Goal: Task Accomplishment & Management: Complete application form

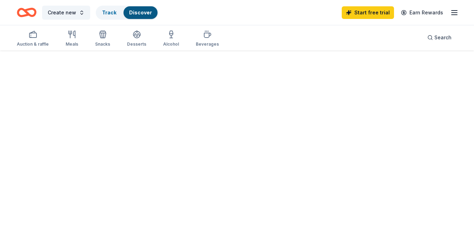
scroll to position [176, 0]
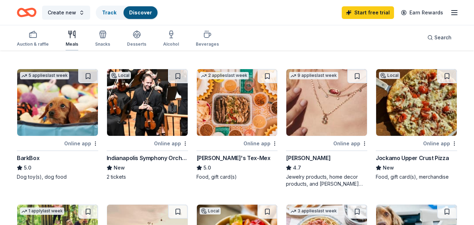
click at [73, 33] on icon "button" at bounding box center [72, 34] width 8 height 8
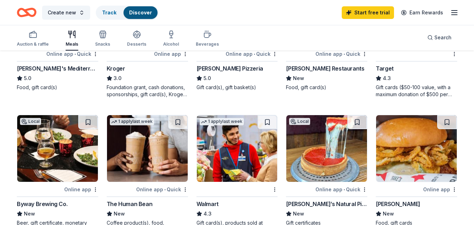
scroll to position [391, 0]
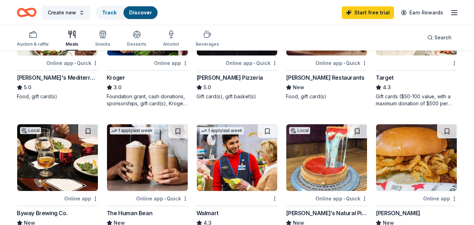
click at [451, 10] on icon "button" at bounding box center [454, 12] width 8 height 8
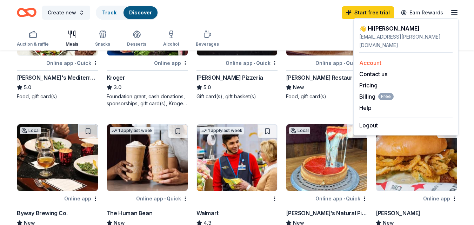
click at [371, 59] on link "Account" at bounding box center [371, 62] width 22 height 7
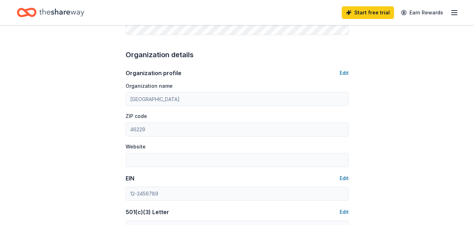
scroll to position [126, 0]
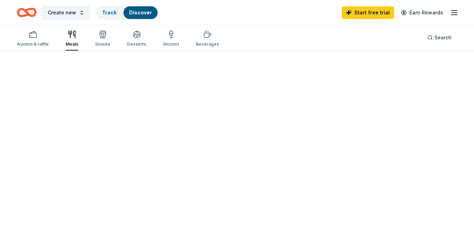
scroll to position [51, 0]
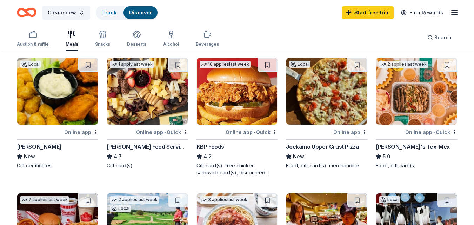
click at [455, 15] on line "button" at bounding box center [455, 15] width 6 height 0
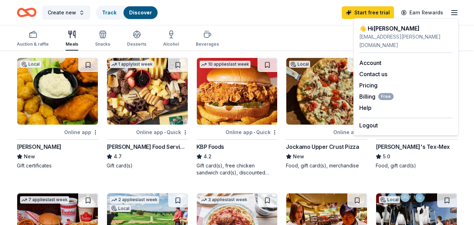
click at [274, 28] on div "Auction & raffle Meals Snacks Desserts Alcohol Beverages Search" at bounding box center [237, 38] width 441 height 26
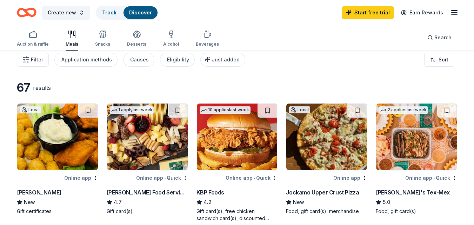
scroll to position [0, 0]
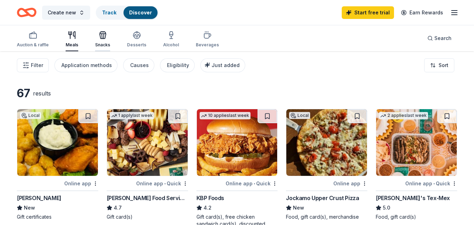
click at [103, 38] on icon "button" at bounding box center [103, 35] width 8 height 8
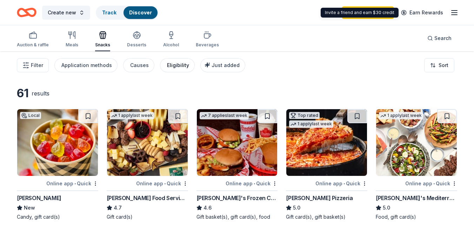
click at [180, 70] on button "Eligibility" at bounding box center [177, 65] width 35 height 14
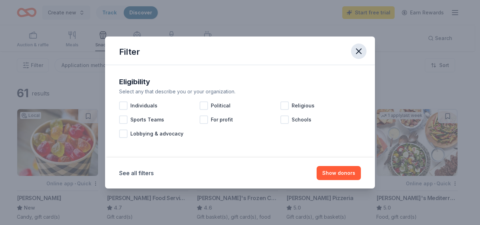
click at [358, 53] on icon "button" at bounding box center [359, 51] width 10 height 10
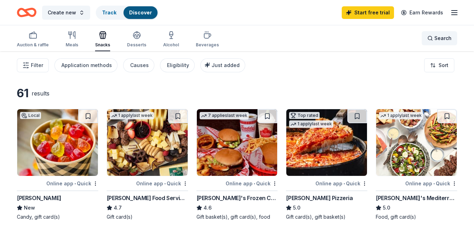
click at [441, 41] on span "Search" at bounding box center [443, 38] width 17 height 8
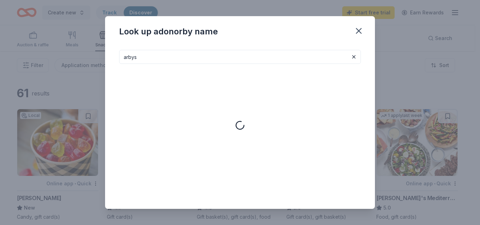
type input "arbys"
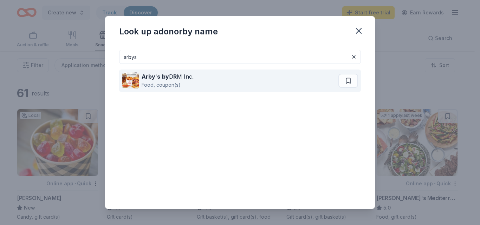
click at [148, 86] on div "Food, coupon(s)" at bounding box center [167, 85] width 52 height 8
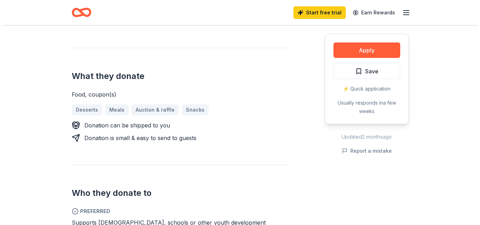
scroll to position [246, 0]
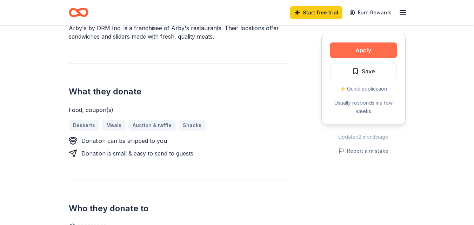
click at [378, 54] on button "Apply" at bounding box center [363, 49] width 67 height 15
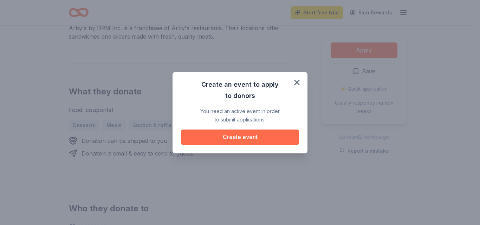
click at [274, 137] on button "Create event" at bounding box center [240, 137] width 118 height 15
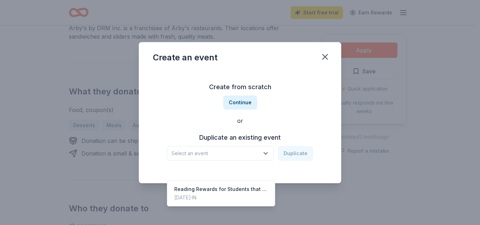
click at [267, 152] on icon "button" at bounding box center [265, 153] width 7 height 7
click at [242, 102] on div "Create from scratch Continue or Duplicate an existing event Select an event Dup…" at bounding box center [240, 121] width 174 height 102
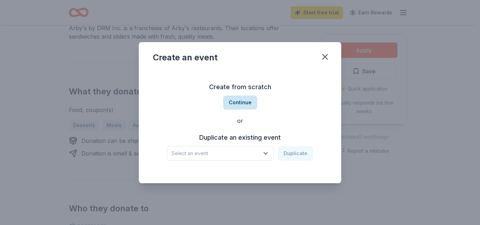
click at [241, 103] on button "Continue" at bounding box center [240, 102] width 34 height 14
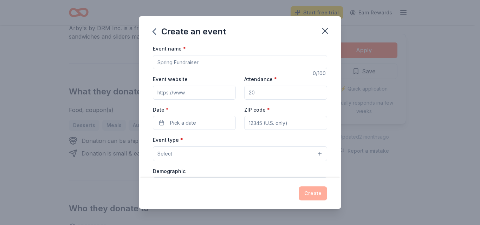
click at [216, 63] on input "Event name *" at bounding box center [240, 62] width 174 height 14
type input "attendance incentives for perfect attendance or 97% goal met"
click at [267, 95] on input "Attendance *" at bounding box center [285, 93] width 83 height 14
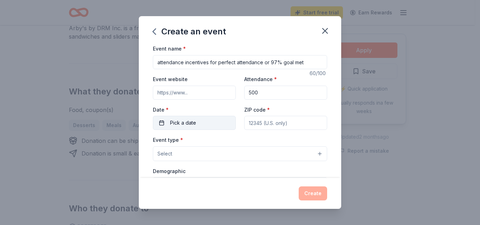
type input "500"
click at [186, 124] on span "Pick a date" at bounding box center [183, 123] width 26 height 8
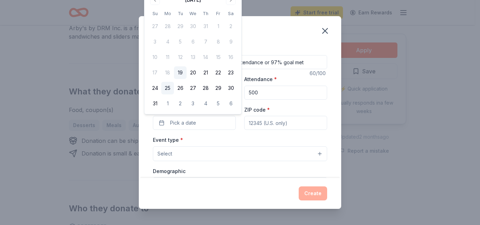
click at [169, 90] on button "25" at bounding box center [167, 88] width 13 height 13
click at [291, 124] on input "ZIP code *" at bounding box center [285, 123] width 83 height 14
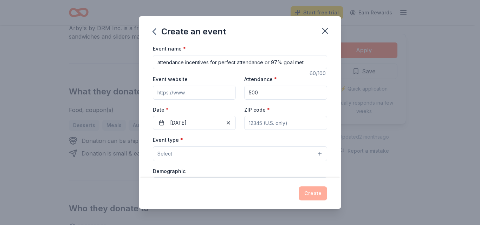
click at [268, 124] on input "ZIP code *" at bounding box center [285, 123] width 83 height 14
type input "46235"
click at [303, 150] on button "Select" at bounding box center [240, 153] width 174 height 15
click at [286, 153] on button "Select" at bounding box center [240, 153] width 174 height 15
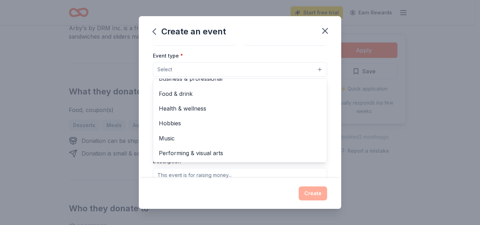
scroll to position [0, 0]
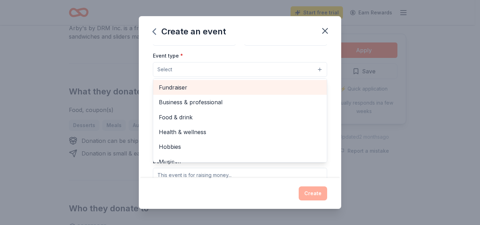
click at [239, 84] on span "Fundraiser" at bounding box center [240, 87] width 162 height 9
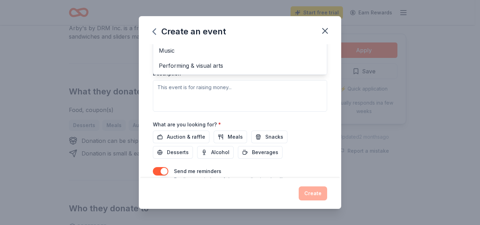
scroll to position [138, 0]
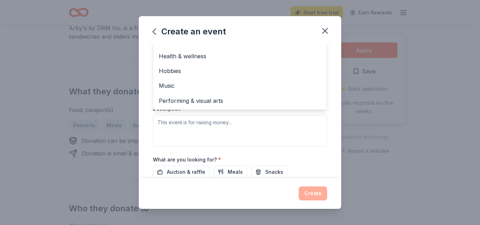
click at [181, 129] on div "Event type * Fundraiser Business & professional Food & drink Health & wellness …" at bounding box center [240, 72] width 174 height 149
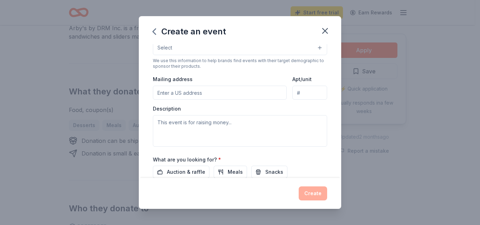
scroll to position [43, 0]
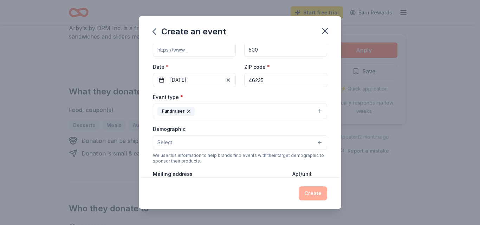
click at [179, 138] on button "Select" at bounding box center [240, 142] width 174 height 15
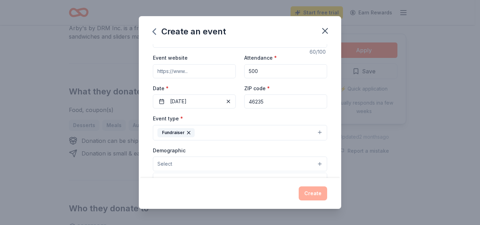
scroll to position [0, 0]
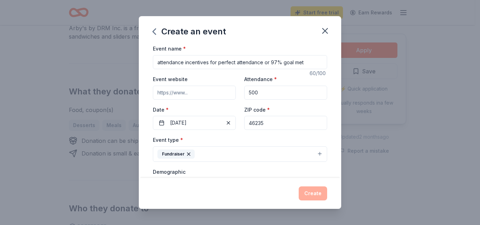
click at [335, 139] on div "Event name * attendance incentives for perfect attendance or 97% goal met 60 /1…" at bounding box center [240, 110] width 202 height 133
click at [198, 152] on button "Fundraiser" at bounding box center [240, 153] width 174 height 15
click at [189, 155] on icon "button" at bounding box center [189, 154] width 6 height 6
click at [315, 152] on button "Select" at bounding box center [240, 153] width 174 height 15
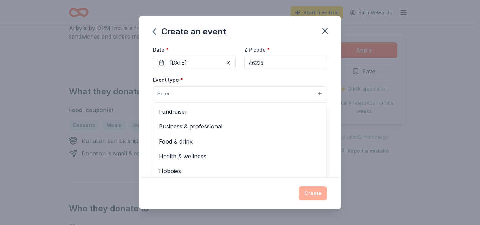
scroll to position [62, 0]
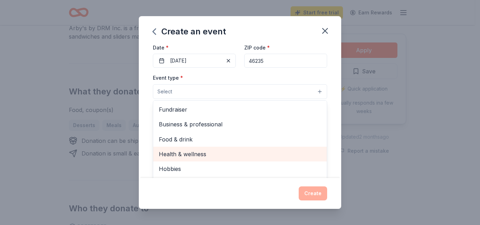
click at [193, 141] on span "Food & drink" at bounding box center [240, 139] width 162 height 9
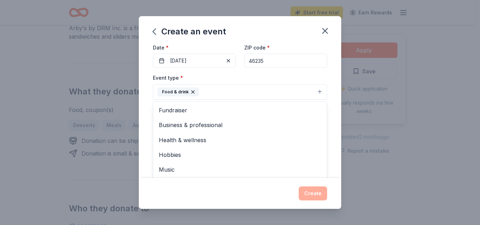
drag, startPoint x: 335, startPoint y: 81, endPoint x: 338, endPoint y: 71, distance: 10.2
click at [342, 56] on div "Create an event Event name * attendance incentives for perfect attendance or 97…" at bounding box center [240, 112] width 480 height 225
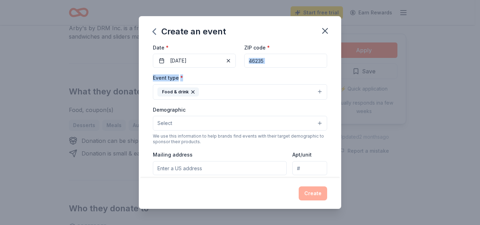
drag, startPoint x: 334, startPoint y: 79, endPoint x: 339, endPoint y: 71, distance: 9.5
click at [339, 70] on div "Event name * attendance incentives for perfect attendance or 97% goal met 60 /1…" at bounding box center [240, 110] width 202 height 133
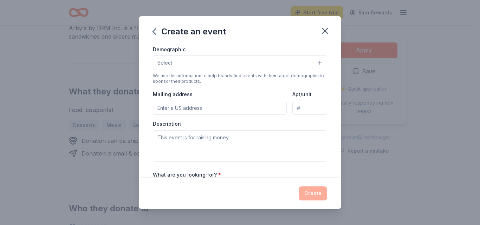
scroll to position [129, 0]
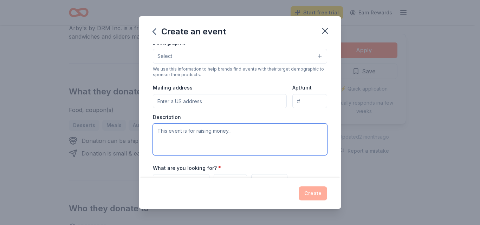
click at [191, 146] on textarea at bounding box center [240, 140] width 174 height 32
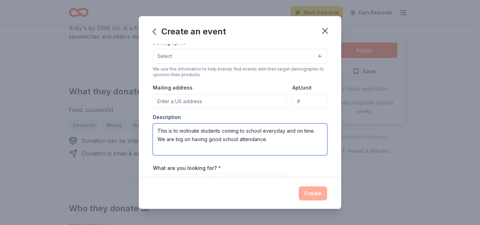
type textarea "This is to motivate students coming to school everyday and on time. We are big …"
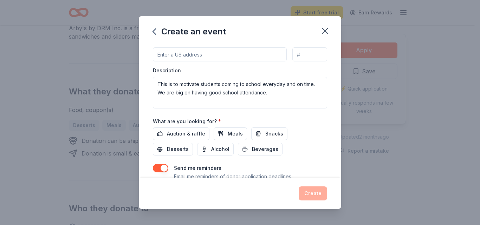
scroll to position [166, 0]
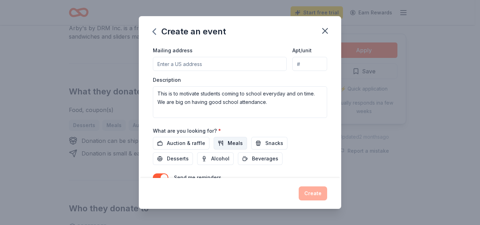
click at [239, 142] on span "Meals" at bounding box center [235, 143] width 15 height 8
click at [185, 159] on span "Desserts" at bounding box center [178, 158] width 22 height 8
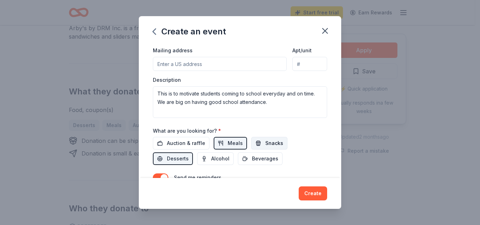
click at [253, 146] on button "Snacks" at bounding box center [269, 143] width 36 height 13
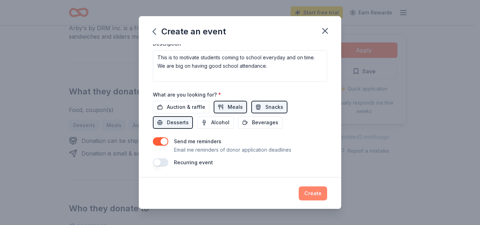
click at [318, 193] on button "Create" at bounding box center [312, 193] width 28 height 14
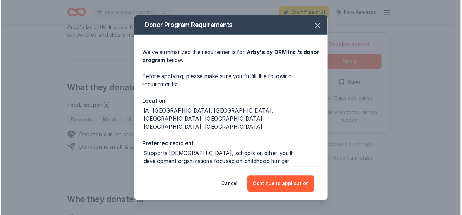
scroll to position [46, 0]
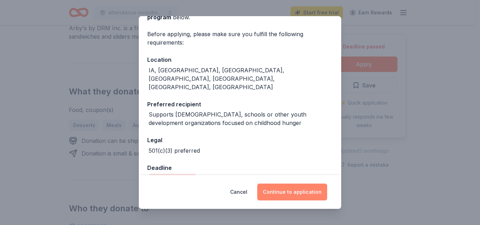
click at [287, 192] on button "Continue to application" at bounding box center [292, 192] width 70 height 17
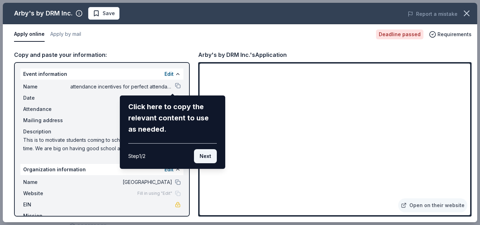
click at [211, 163] on button "Next" at bounding box center [205, 156] width 23 height 14
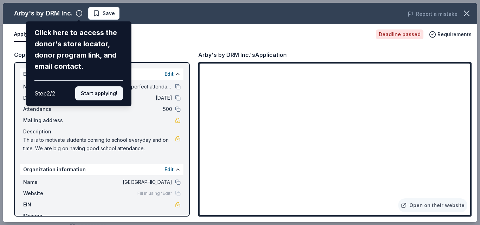
click at [119, 96] on button "Start applying!" at bounding box center [99, 93] width 48 height 14
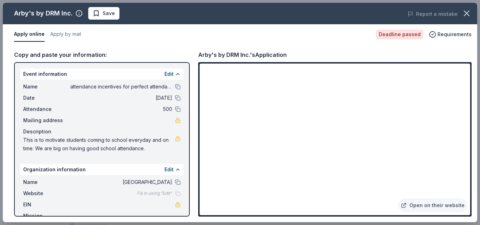
click at [470, 12] on icon "button" at bounding box center [466, 13] width 10 height 10
